Goal: Information Seeking & Learning: Learn about a topic

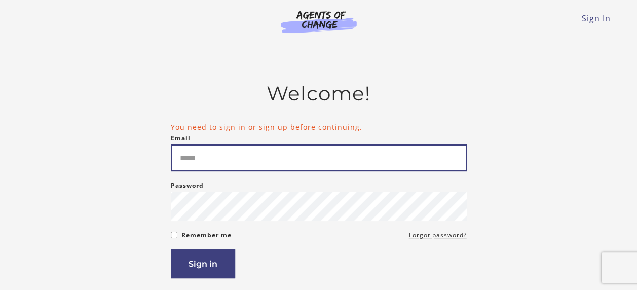
click at [208, 161] on input "Email" at bounding box center [319, 157] width 296 height 27
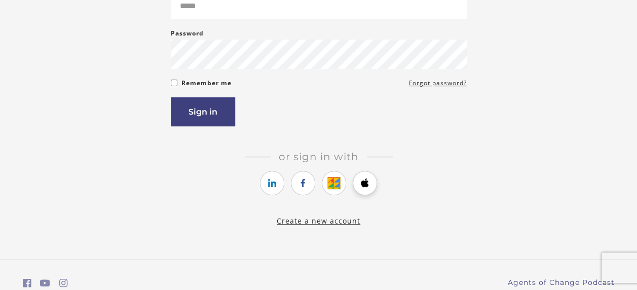
scroll to position [151, 0]
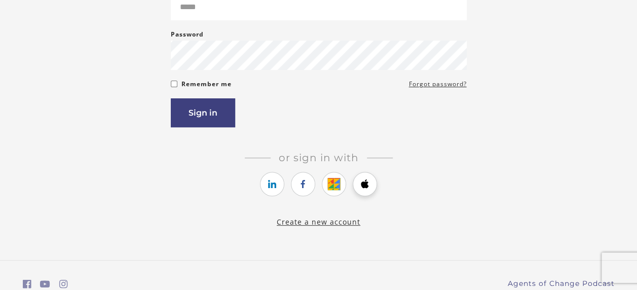
click at [363, 187] on link "https://courses.thinkific.com/users/auth/apple?ss%5Breferral%5D=&ss%5Buser_retu…" at bounding box center [365, 184] width 24 height 24
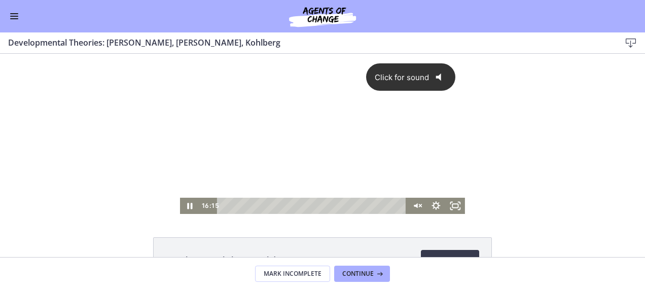
click at [393, 75] on span "Click for sound" at bounding box center [398, 78] width 62 height 10
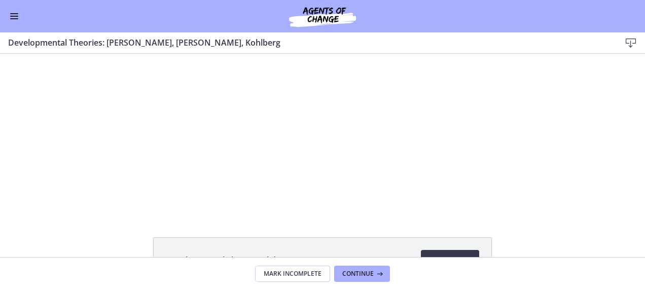
click at [542, 203] on div "Click for sound @keyframes VOLUME_SMALL_WAVE_FLASH { 0% { opacity: 0; } 33% { o…" at bounding box center [322, 134] width 645 height 160
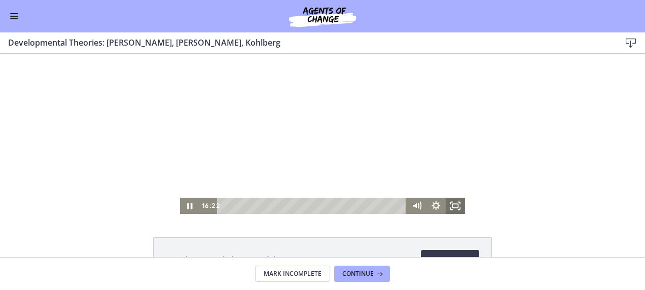
click at [454, 204] on rect "Fullscreen" at bounding box center [455, 206] width 6 height 4
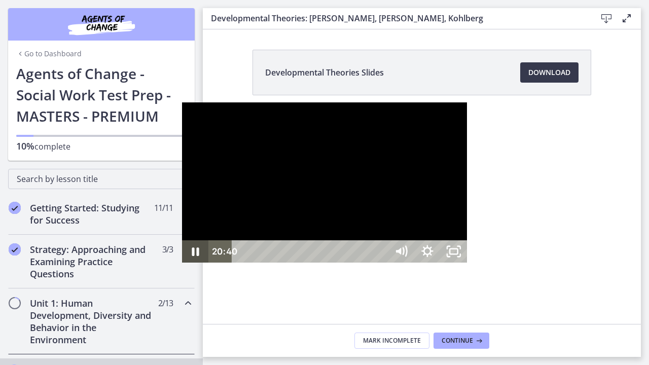
click at [182, 263] on icon "Pause" at bounding box center [195, 251] width 26 height 22
click at [183, 263] on icon "Play Video" at bounding box center [196, 251] width 26 height 22
drag, startPoint x: 372, startPoint y: 354, endPoint x: 433, endPoint y: 356, distance: 60.9
click at [609, 256] on div "Playbar" at bounding box center [613, 252] width 8 height 8
click at [182, 263] on icon "Pause" at bounding box center [195, 251] width 26 height 22
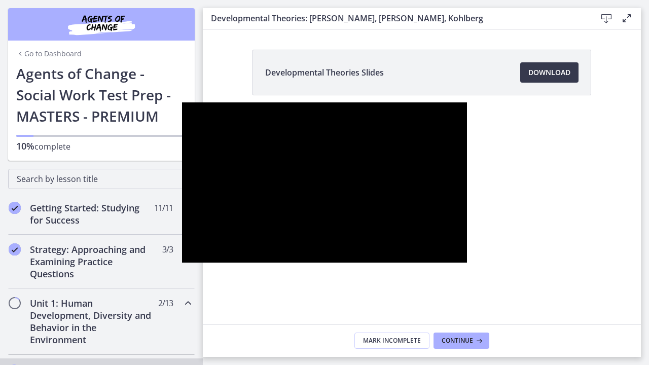
click at [182, 240] on button "Play Video" at bounding box center [195, 251] width 26 height 22
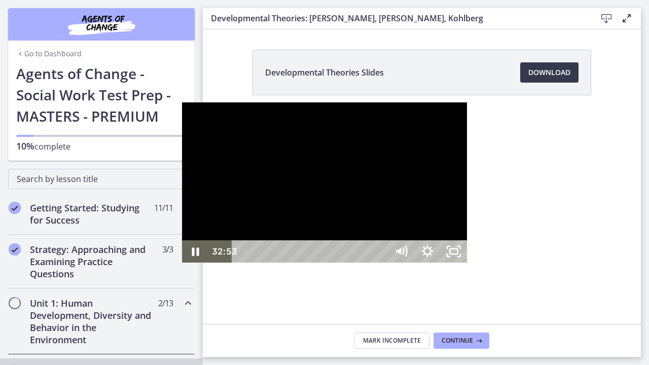
drag, startPoint x: 461, startPoint y: 352, endPoint x: 535, endPoint y: 355, distance: 74.1
drag, startPoint x: 550, startPoint y: 354, endPoint x: 556, endPoint y: 354, distance: 6.6
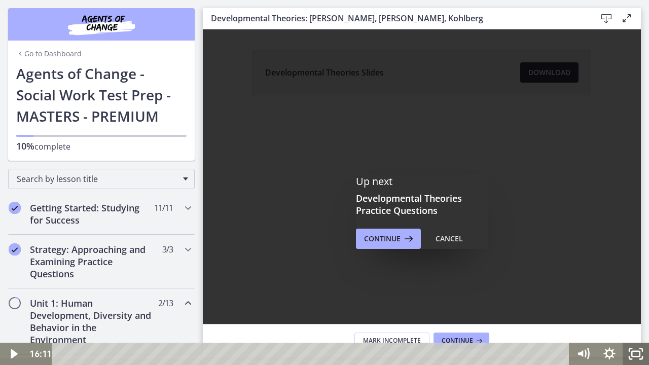
click at [638, 290] on icon "Fullscreen" at bounding box center [636, 354] width 26 height 22
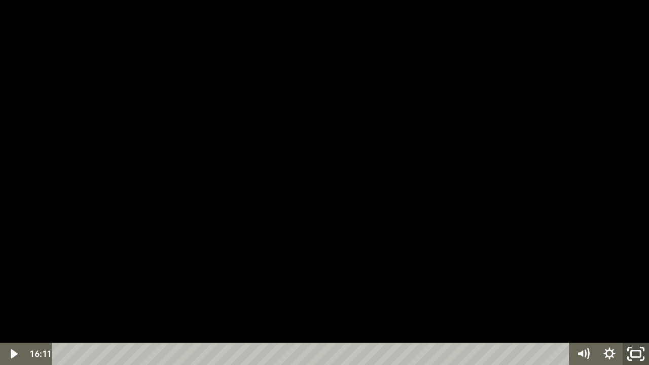
click at [638, 290] on icon "Unfullscreen" at bounding box center [635, 354] width 31 height 27
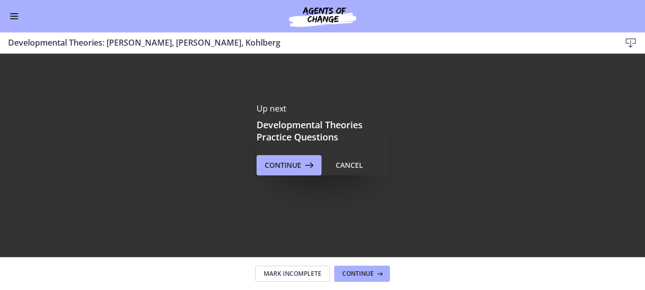
scroll to position [101, 0]
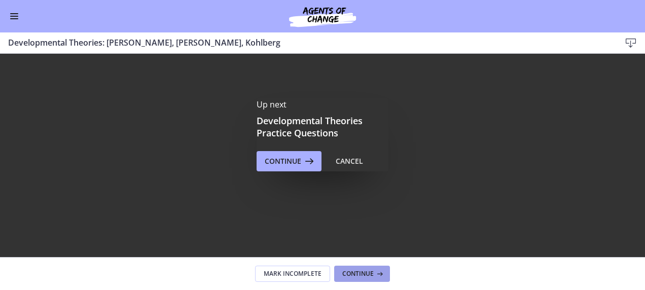
click at [361, 274] on span "Continue" at bounding box center [357, 274] width 31 height 8
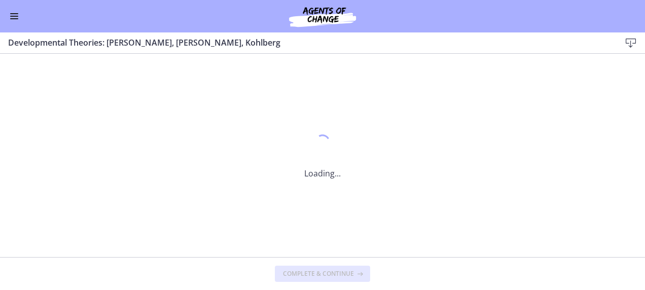
scroll to position [0, 0]
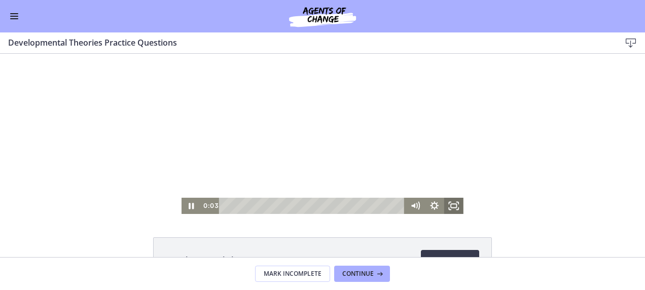
click at [451, 204] on rect "Fullscreen" at bounding box center [454, 206] width 6 height 4
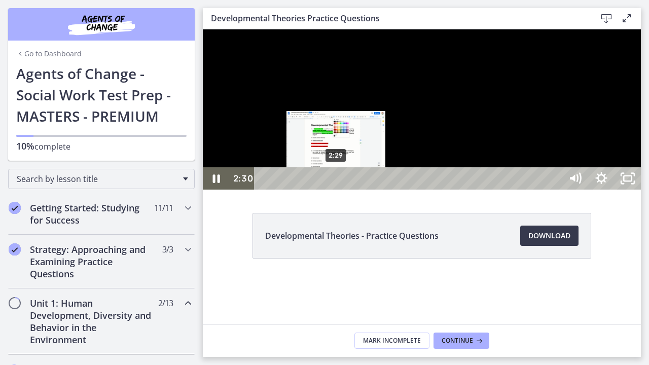
drag, startPoint x: 287, startPoint y: 384, endPoint x: 337, endPoint y: 382, distance: 49.7
click at [337, 183] on div "Playbar" at bounding box center [337, 179] width 8 height 8
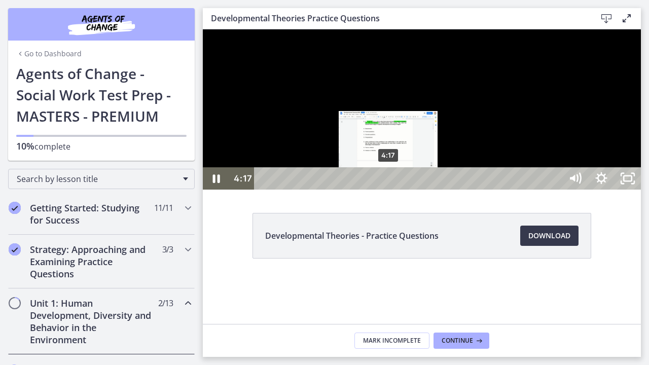
drag, startPoint x: 337, startPoint y: 382, endPoint x: 389, endPoint y: 380, distance: 52.3
click at [389, 183] on div "Playbar" at bounding box center [388, 179] width 8 height 8
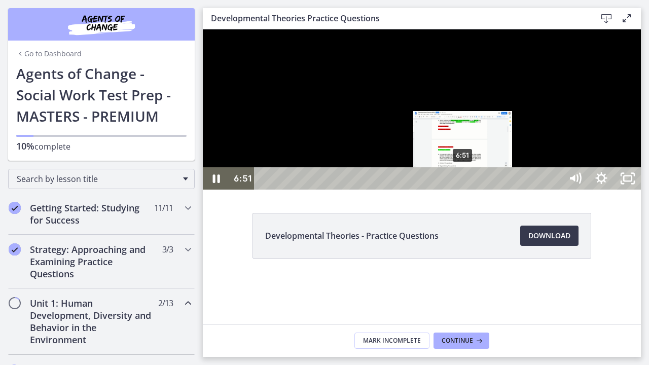
drag, startPoint x: 409, startPoint y: 381, endPoint x: 463, endPoint y: 381, distance: 54.8
click at [463, 183] on div "Playbar" at bounding box center [463, 179] width 8 height 8
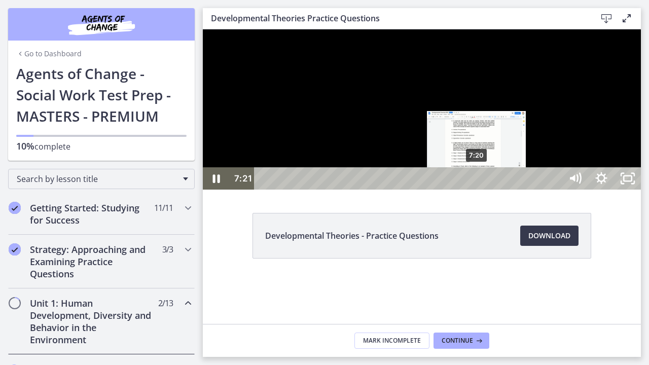
drag, startPoint x: 465, startPoint y: 381, endPoint x: 478, endPoint y: 382, distance: 12.7
click at [478, 183] on div "Playbar" at bounding box center [477, 179] width 8 height 8
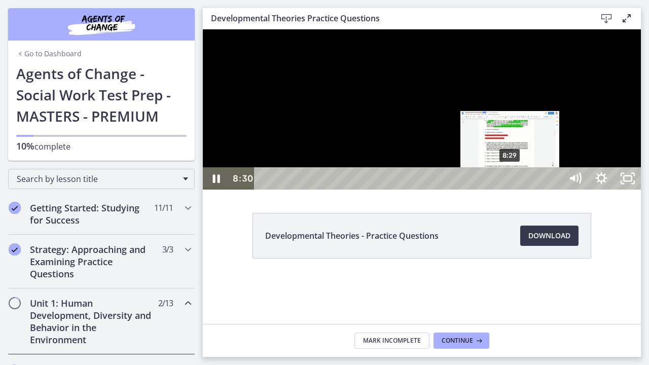
drag, startPoint x: 480, startPoint y: 384, endPoint x: 511, endPoint y: 382, distance: 31.5
click at [511, 183] on div "Playbar" at bounding box center [510, 179] width 8 height 8
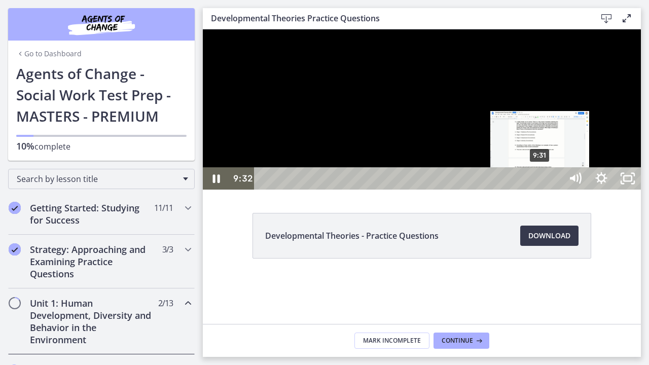
drag, startPoint x: 521, startPoint y: 382, endPoint x: 541, endPoint y: 382, distance: 19.8
click at [541, 183] on div "Playbar" at bounding box center [540, 179] width 8 height 8
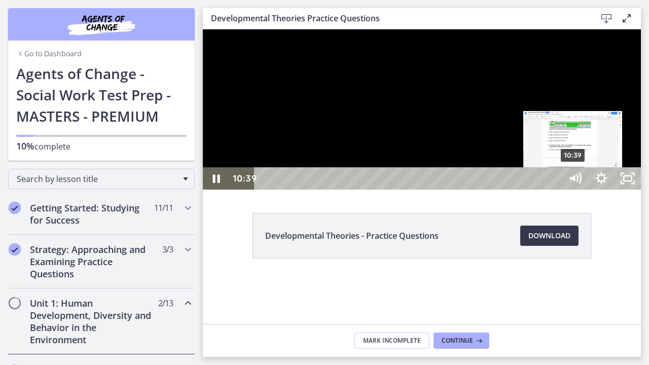
drag, startPoint x: 541, startPoint y: 382, endPoint x: 574, endPoint y: 381, distance: 32.5
click at [574, 183] on div "Playbar" at bounding box center [573, 179] width 8 height 8
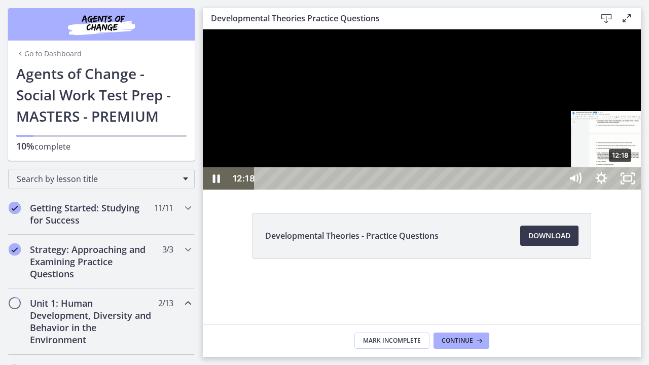
drag, startPoint x: 585, startPoint y: 382, endPoint x: 622, endPoint y: 382, distance: 37.0
click at [622, 183] on div "Playbar" at bounding box center [621, 179] width 8 height 8
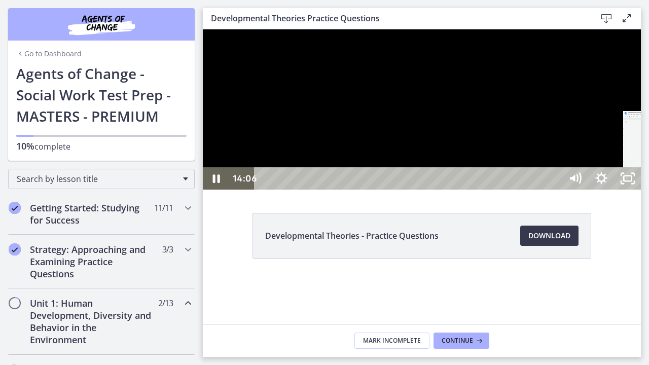
drag, startPoint x: 622, startPoint y: 383, endPoint x: 674, endPoint y: 381, distance: 52.3
drag, startPoint x: 679, startPoint y: 382, endPoint x: 707, endPoint y: 383, distance: 27.4
drag, startPoint x: 715, startPoint y: 382, endPoint x: 726, endPoint y: 382, distance: 10.6
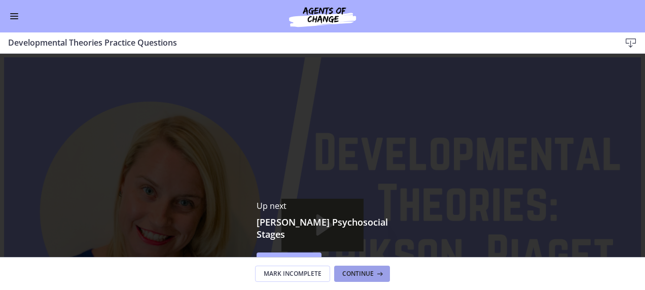
click at [369, 272] on span "Continue" at bounding box center [357, 274] width 31 height 8
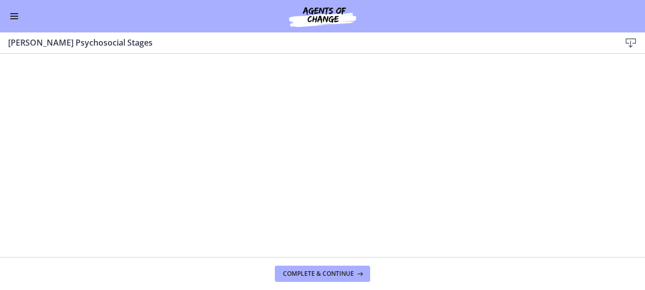
click at [630, 42] on icon at bounding box center [631, 43] width 12 height 12
click at [327, 274] on span "Complete & continue" at bounding box center [318, 274] width 71 height 8
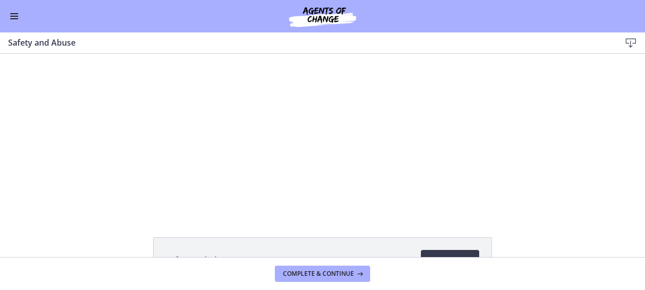
click at [15, 14] on button "Enable menu" at bounding box center [14, 16] width 12 height 12
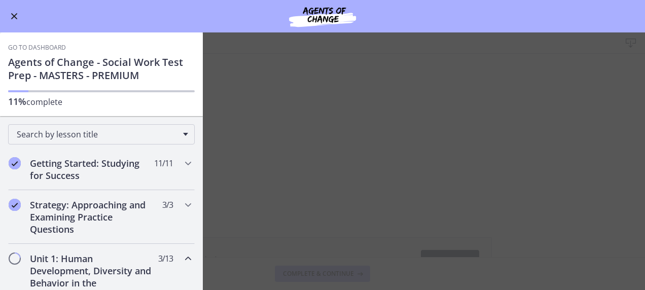
click at [12, 18] on span "Enable menu" at bounding box center [14, 16] width 7 height 7
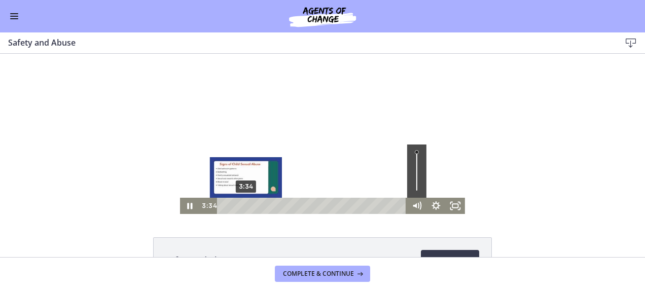
drag, startPoint x: 232, startPoint y: 206, endPoint x: 242, endPoint y: 206, distance: 10.2
click at [243, 206] on div "Playbar" at bounding box center [246, 206] width 6 height 6
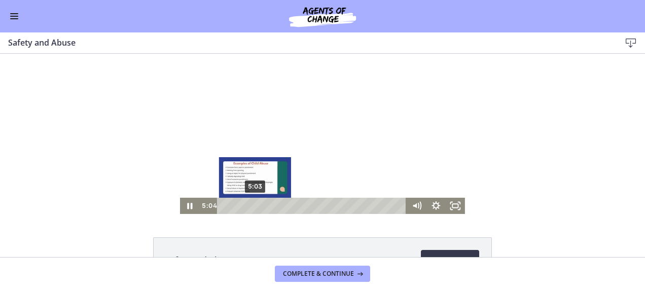
click at [252, 205] on div "Playbar" at bounding box center [255, 206] width 6 height 6
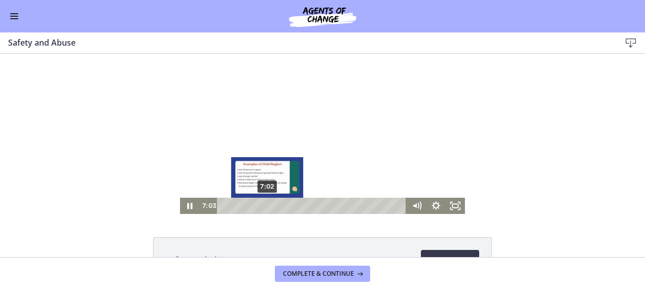
drag, startPoint x: 255, startPoint y: 206, endPoint x: 264, endPoint y: 206, distance: 9.1
click at [265, 206] on div "Playbar" at bounding box center [268, 206] width 6 height 6
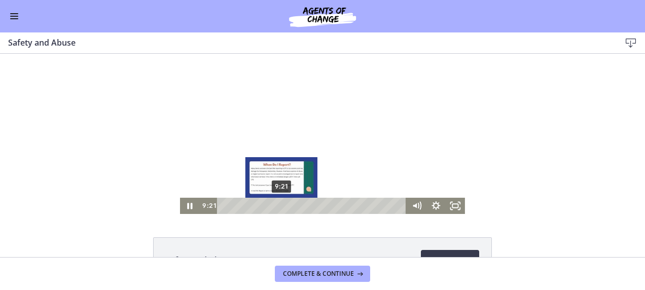
drag, startPoint x: 265, startPoint y: 206, endPoint x: 278, endPoint y: 206, distance: 13.2
click at [278, 206] on div "Playbar" at bounding box center [281, 206] width 6 height 6
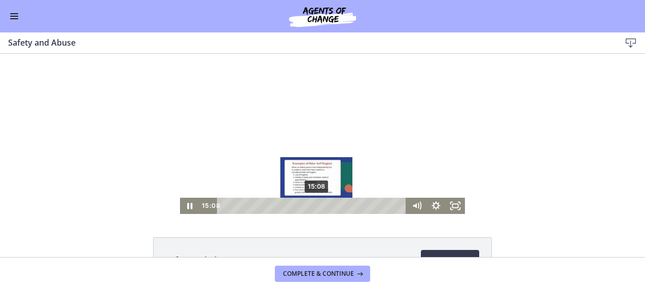
drag, startPoint x: 299, startPoint y: 205, endPoint x: 313, endPoint y: 203, distance: 14.3
click at [314, 203] on div "Playbar" at bounding box center [317, 206] width 6 height 6
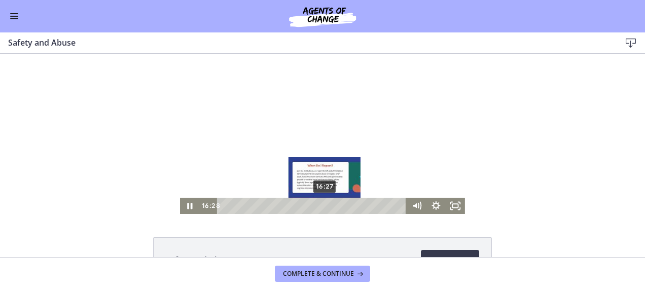
click at [322, 205] on div "Playbar" at bounding box center [325, 206] width 6 height 6
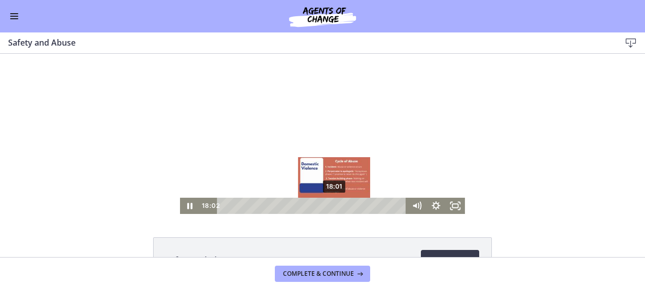
drag, startPoint x: 322, startPoint y: 206, endPoint x: 331, endPoint y: 207, distance: 8.8
click at [332, 207] on div "Playbar" at bounding box center [335, 206] width 6 height 6
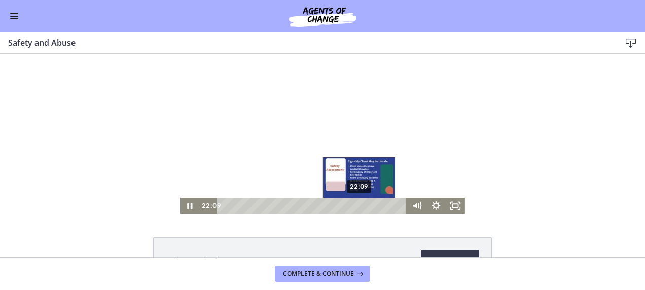
drag, startPoint x: 350, startPoint y: 206, endPoint x: 356, endPoint y: 206, distance: 6.6
click at [356, 206] on div "Playbar" at bounding box center [359, 206] width 6 height 6
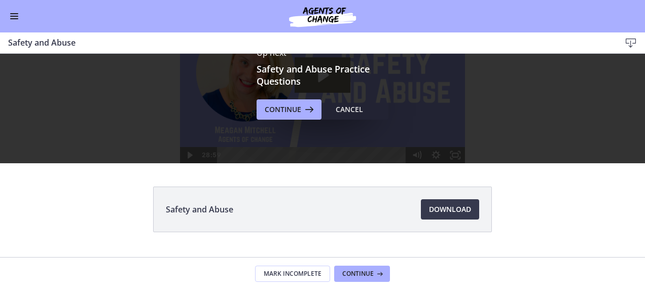
scroll to position [74, 0]
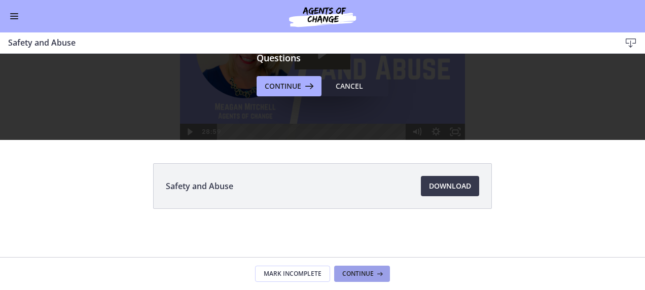
click at [361, 271] on span "Continue" at bounding box center [357, 274] width 31 height 8
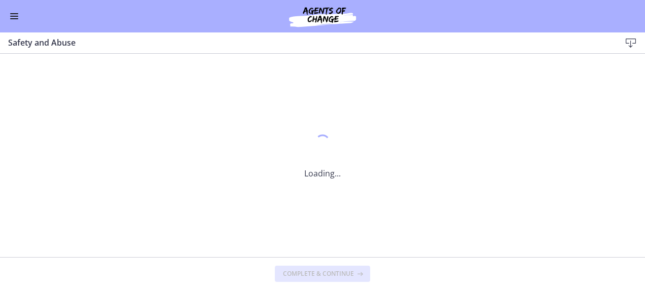
scroll to position [0, 0]
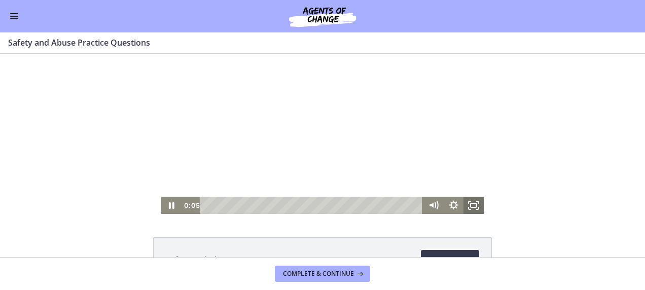
click at [472, 204] on icon "Fullscreen" at bounding box center [473, 205] width 20 height 17
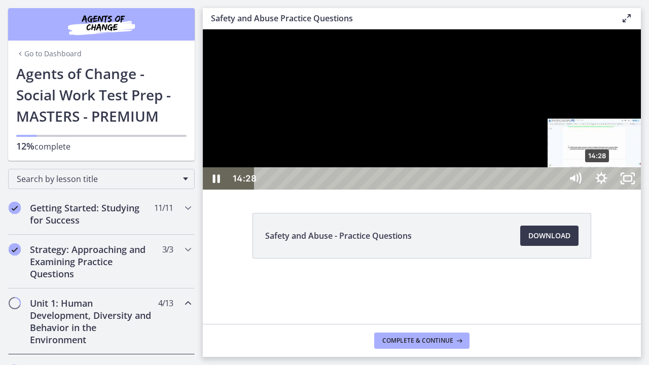
drag, startPoint x: 559, startPoint y: 383, endPoint x: 598, endPoint y: 384, distance: 39.5
click at [598, 183] on div "Playbar" at bounding box center [597, 179] width 8 height 8
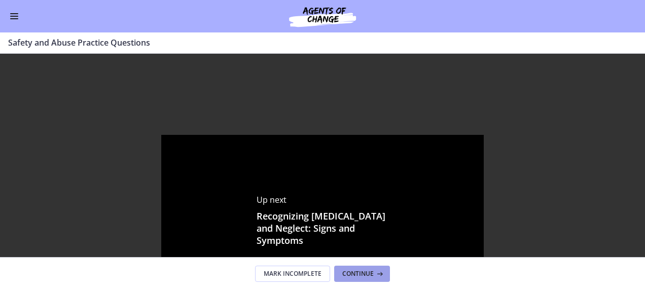
click at [367, 271] on span "Continue" at bounding box center [357, 274] width 31 height 8
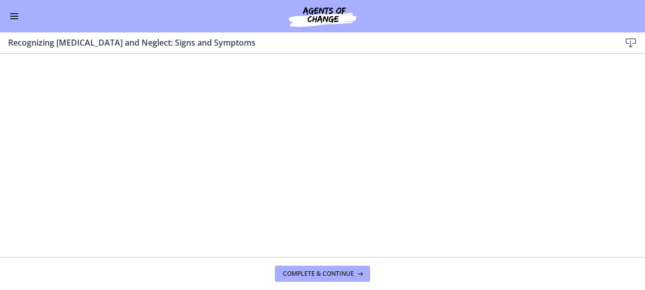
click at [630, 41] on icon at bounding box center [631, 43] width 12 height 12
click at [287, 270] on span "Complete & continue" at bounding box center [318, 274] width 71 height 8
click at [629, 43] on icon at bounding box center [631, 43] width 12 height 12
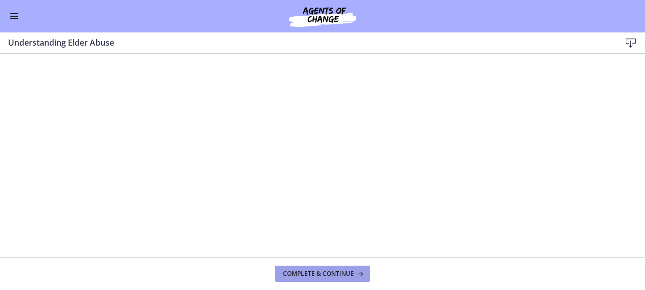
click at [308, 272] on span "Complete & continue" at bounding box center [318, 274] width 71 height 8
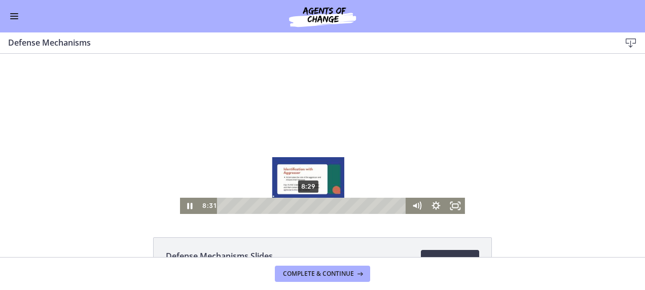
drag, startPoint x: 312, startPoint y: 205, endPoint x: 305, endPoint y: 206, distance: 7.2
click at [306, 206] on div "Playbar" at bounding box center [309, 206] width 6 height 6
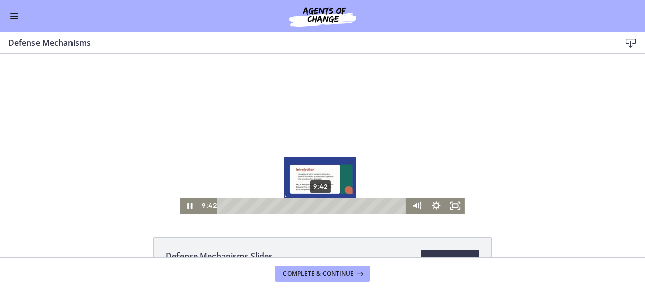
drag, startPoint x: 306, startPoint y: 207, endPoint x: 317, endPoint y: 206, distance: 11.3
click at [318, 206] on div "Playbar" at bounding box center [321, 206] width 6 height 6
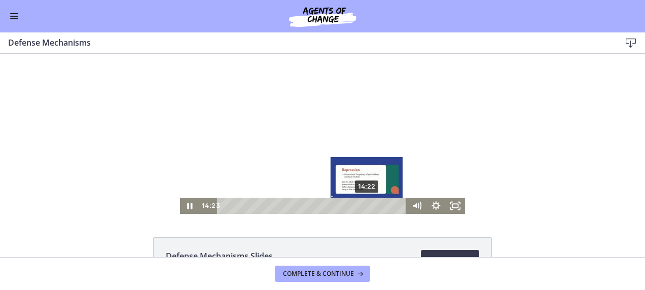
click at [364, 205] on div "Playbar" at bounding box center [367, 206] width 6 height 6
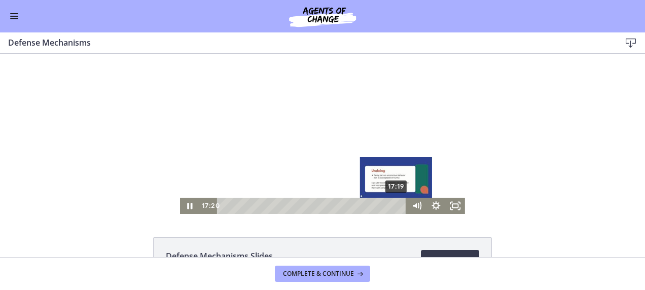
click at [393, 205] on div "Playbar" at bounding box center [396, 206] width 6 height 6
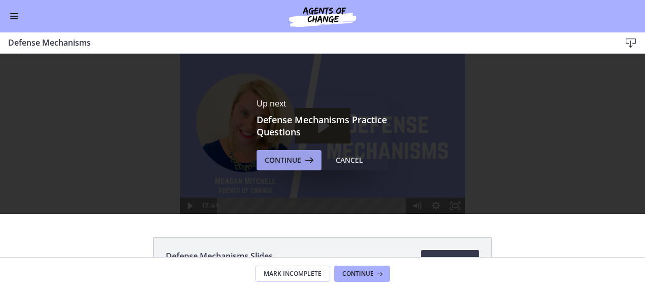
click at [282, 161] on span "Continue" at bounding box center [283, 160] width 37 height 12
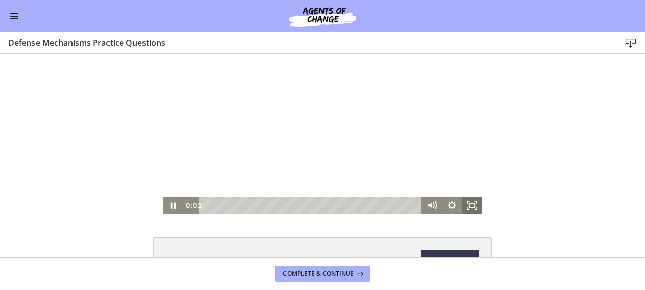
drag, startPoint x: 467, startPoint y: 206, endPoint x: 469, endPoint y: 312, distance: 106.0
click at [467, 205] on icon "Fullscreen" at bounding box center [472, 205] width 20 height 17
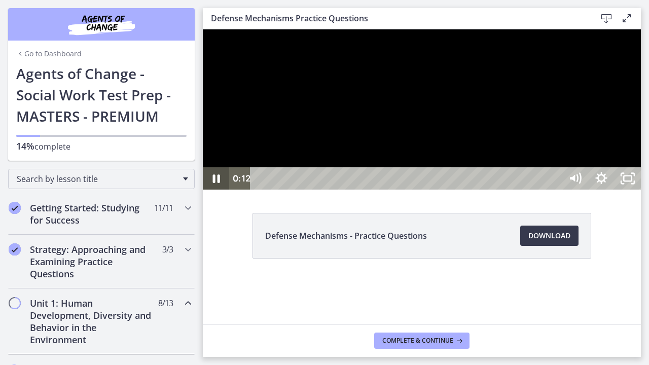
click at [215, 190] on icon "Pause" at bounding box center [216, 178] width 26 height 22
click at [504, 190] on div at bounding box center [422, 109] width 438 height 160
click at [516, 190] on div at bounding box center [422, 109] width 438 height 160
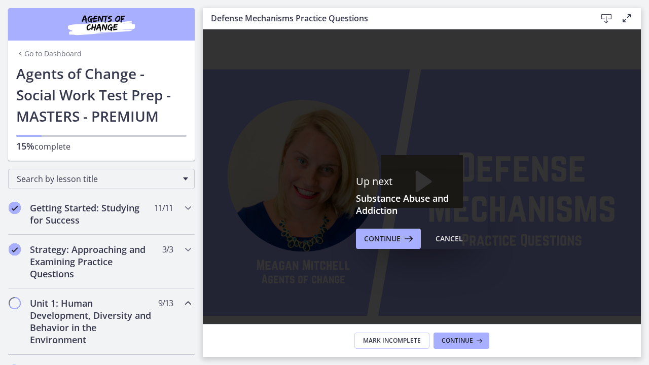
click at [643, 358] on icon "Fullscreen" at bounding box center [627, 345] width 31 height 27
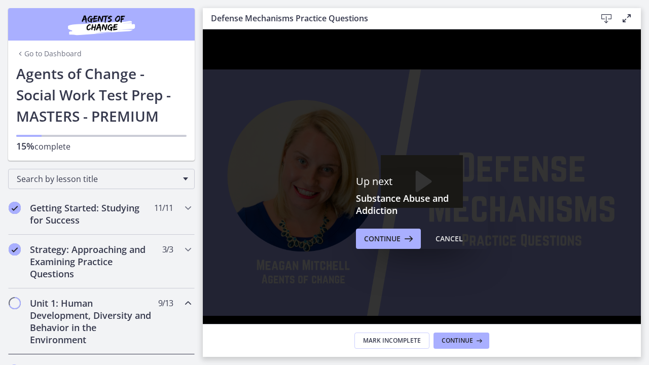
click at [643, 358] on icon "Unfullscreen" at bounding box center [627, 345] width 31 height 27
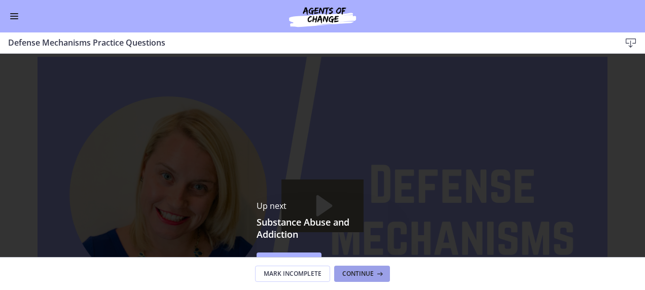
click at [357, 268] on button "Continue" at bounding box center [362, 274] width 56 height 16
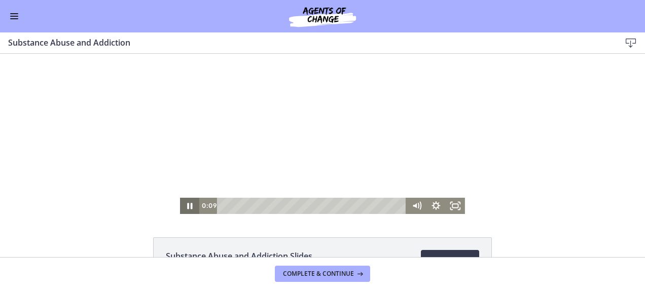
click at [187, 204] on icon "Pause" at bounding box center [189, 206] width 5 height 6
click at [184, 204] on icon "Play Video" at bounding box center [190, 206] width 19 height 16
click at [452, 203] on icon "Fullscreen" at bounding box center [455, 206] width 19 height 16
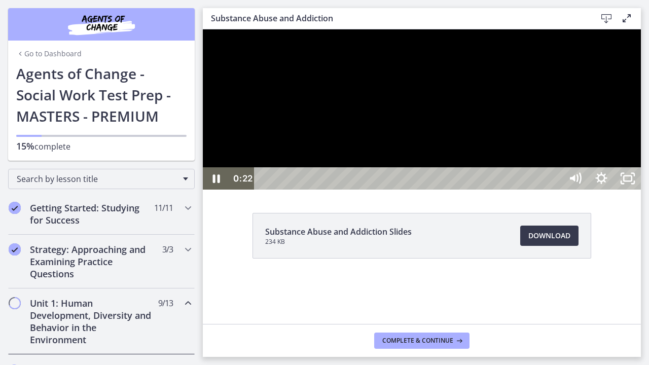
click at [518, 190] on div at bounding box center [422, 109] width 438 height 160
